Goal: Task Accomplishment & Management: Manage account settings

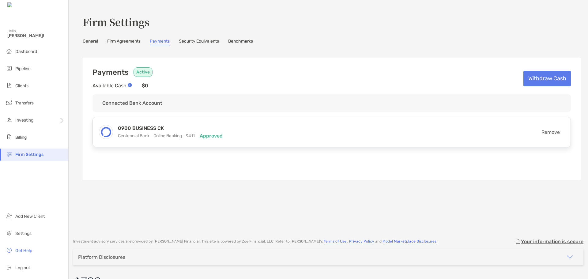
click at [308, 20] on h3 "Firm Settings" at bounding box center [332, 22] width 498 height 14
